Goal: Navigation & Orientation: Find specific page/section

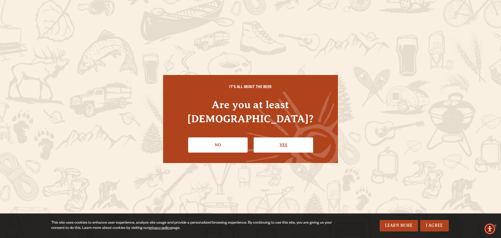
click at [281, 139] on link "Yes" at bounding box center [284, 144] width 60 height 15
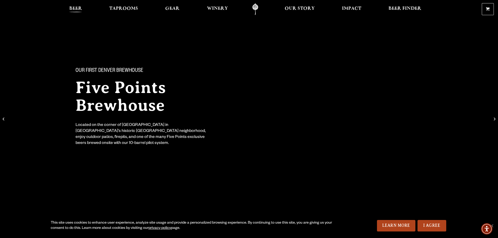
click at [78, 10] on span "Beer" at bounding box center [75, 9] width 13 height 4
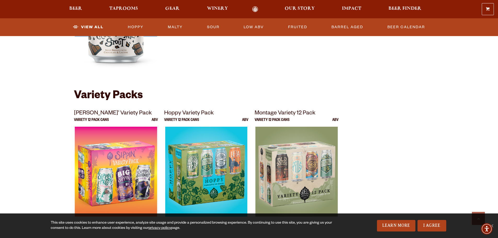
scroll to position [1025, 0]
